Goal: Transaction & Acquisition: Book appointment/travel/reservation

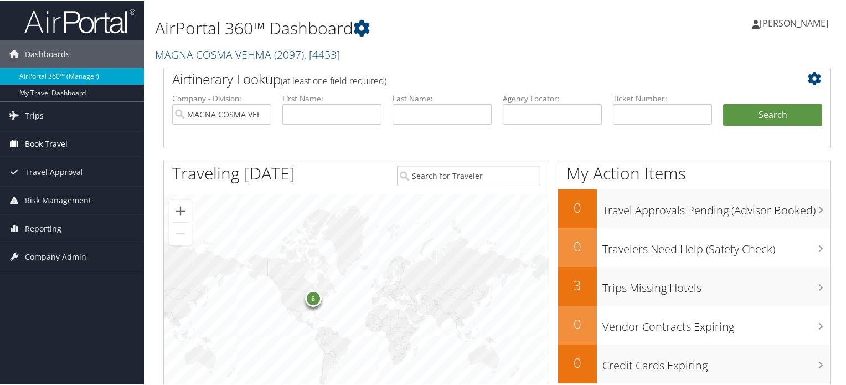
click at [30, 143] on span "Book Travel" at bounding box center [46, 143] width 43 height 28
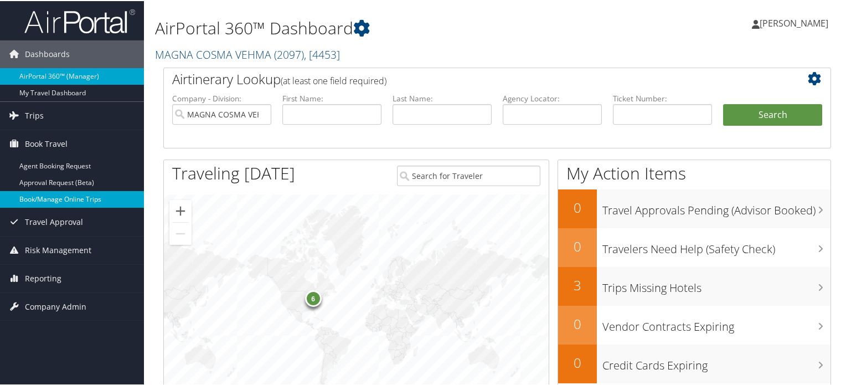
click at [37, 194] on link "Book/Manage Online Trips" at bounding box center [72, 198] width 144 height 17
